Goal: Task Accomplishment & Management: Complete application form

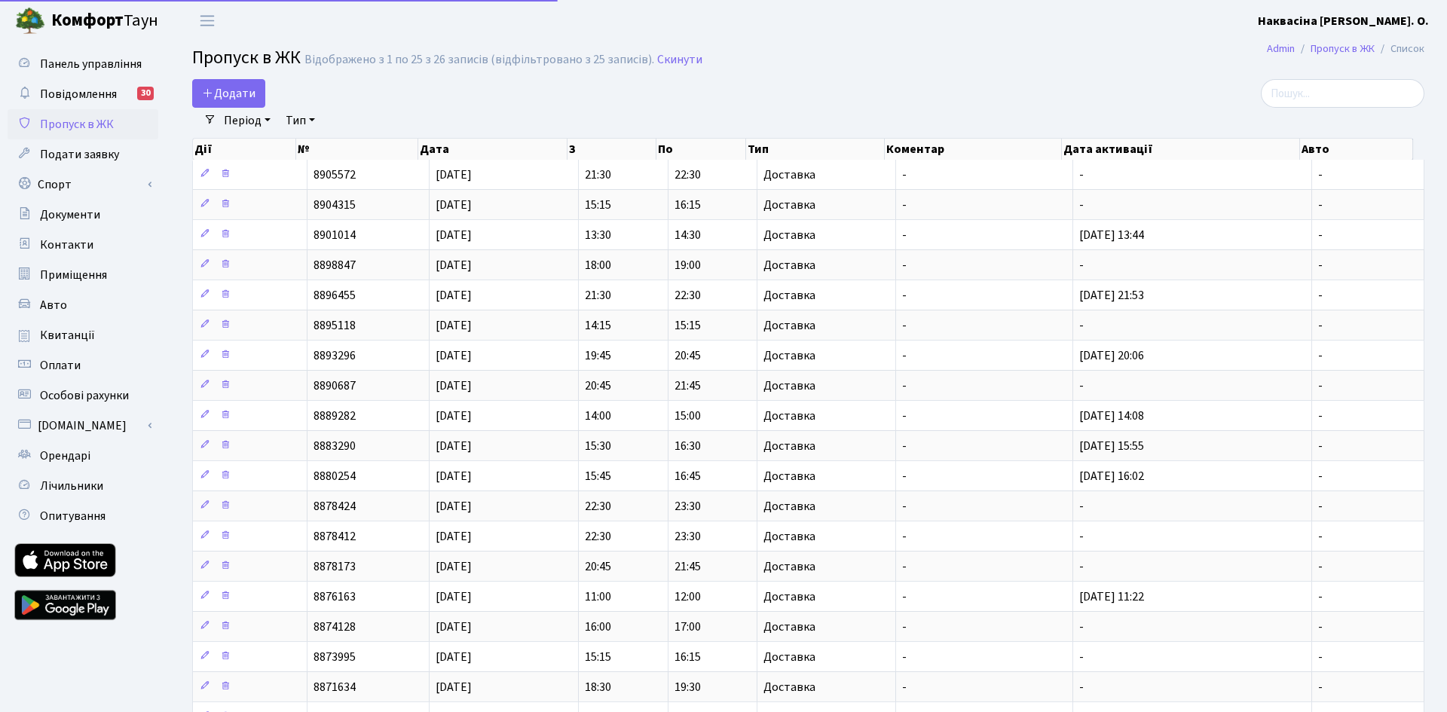
select select "25"
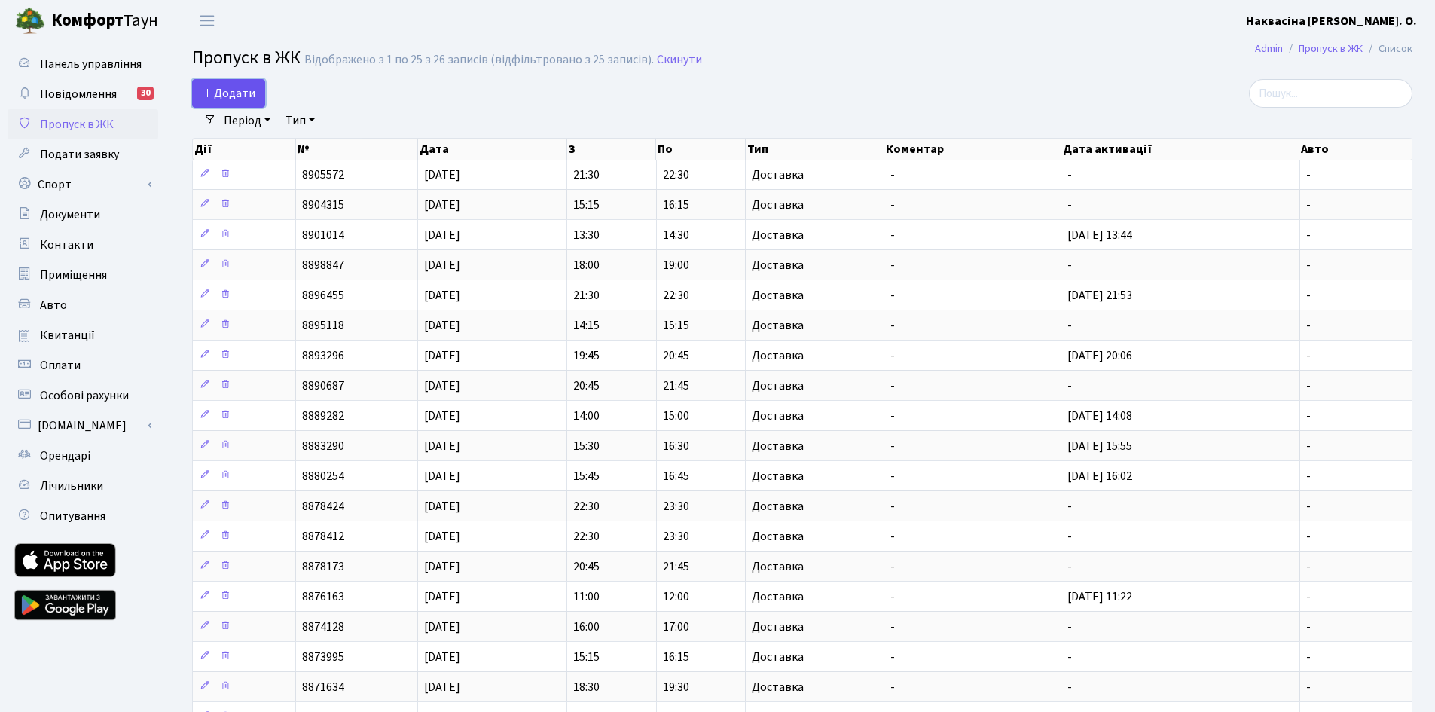
click at [198, 91] on link "Додати" at bounding box center [228, 93] width 73 height 29
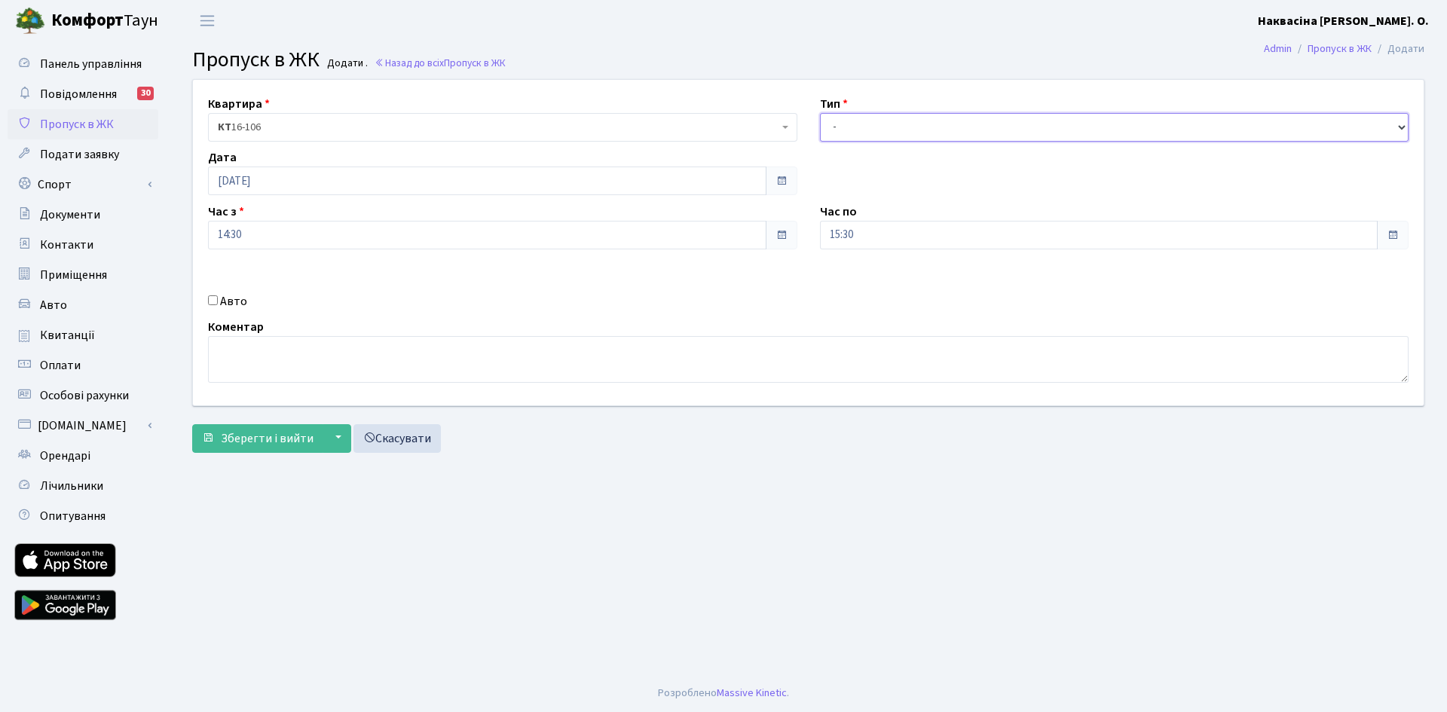
click at [866, 127] on select "- Доставка Таксі Гості Сервіс" at bounding box center [1114, 127] width 589 height 29
select select "1"
click at [820, 113] on select "- Доставка Таксі Гості Сервіс" at bounding box center [1114, 127] width 589 height 29
click at [279, 426] on button "Зберегти і вийти" at bounding box center [257, 438] width 131 height 29
